Goal: Task Accomplishment & Management: Manage account settings

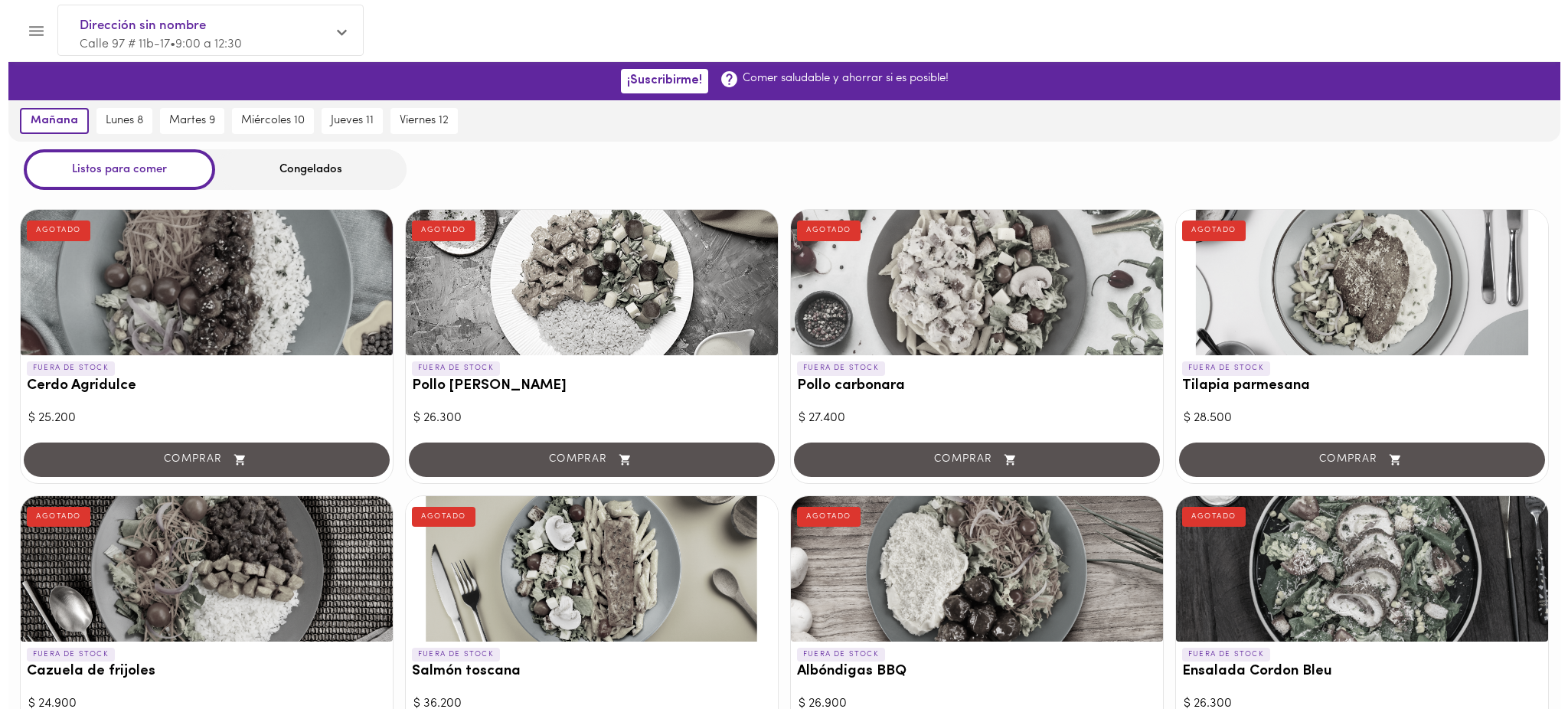
scroll to position [1416, 0]
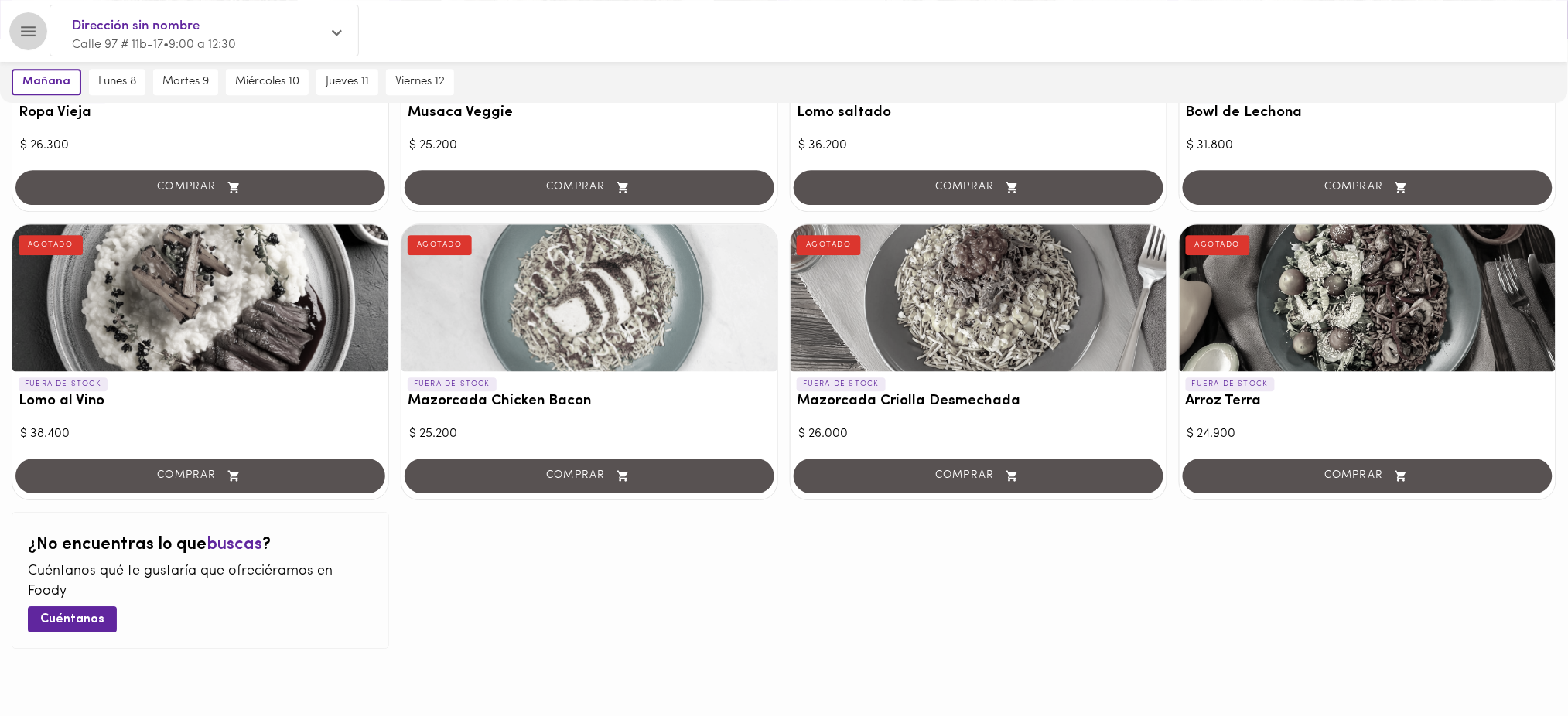
click at [32, 26] on icon "Menu" at bounding box center [27, 31] width 15 height 10
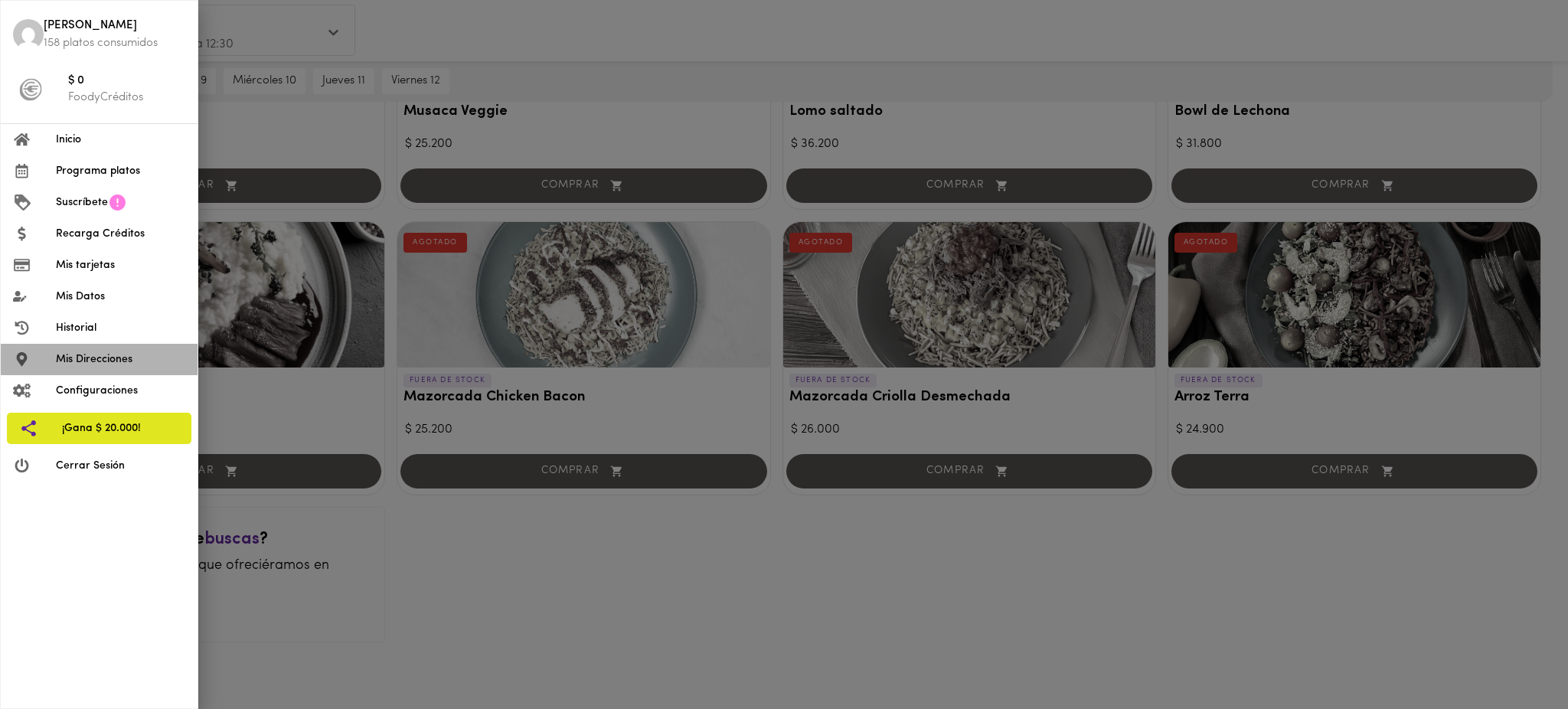
click at [92, 361] on span "Mis Direcciones" at bounding box center [120, 359] width 129 height 16
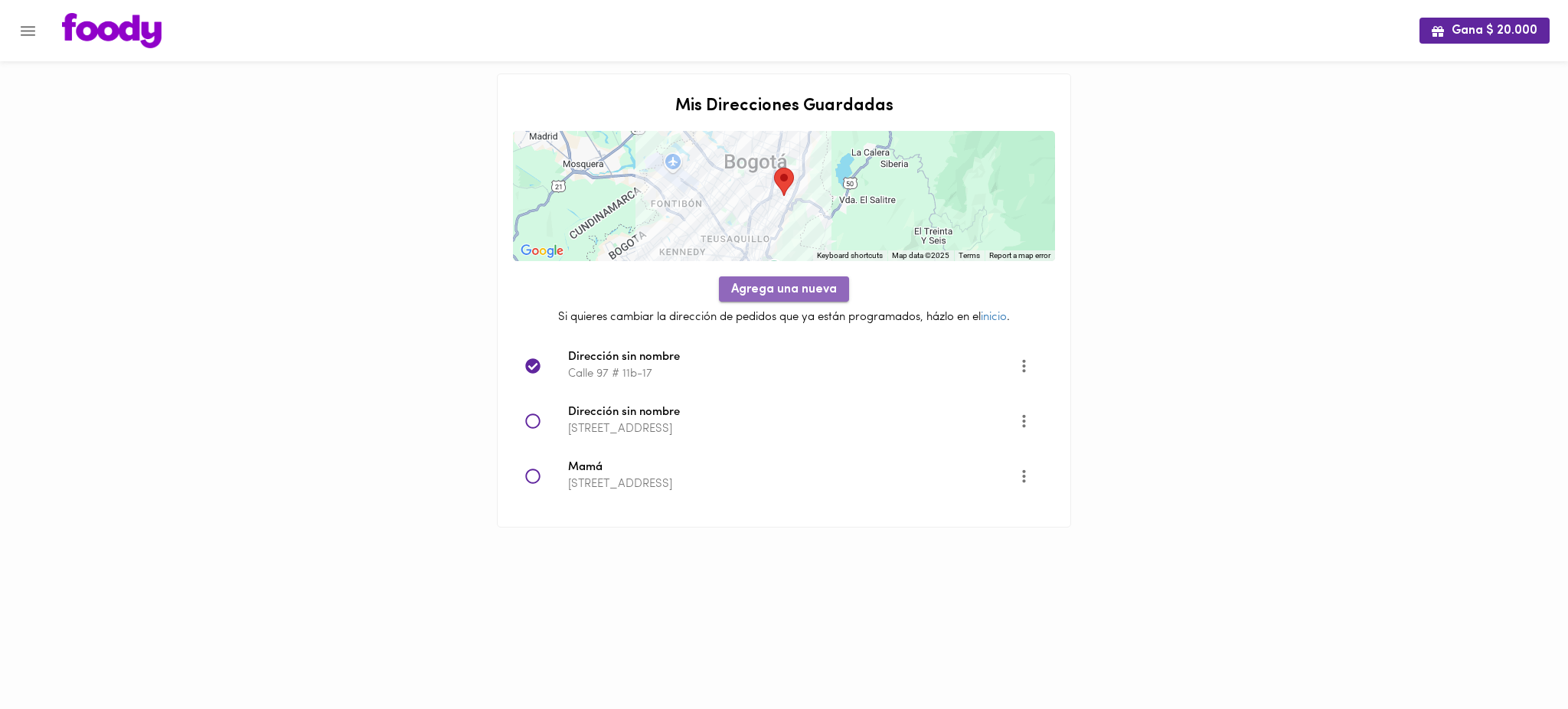
click at [795, 289] on span "Agrega una nueva" at bounding box center [784, 289] width 106 height 14
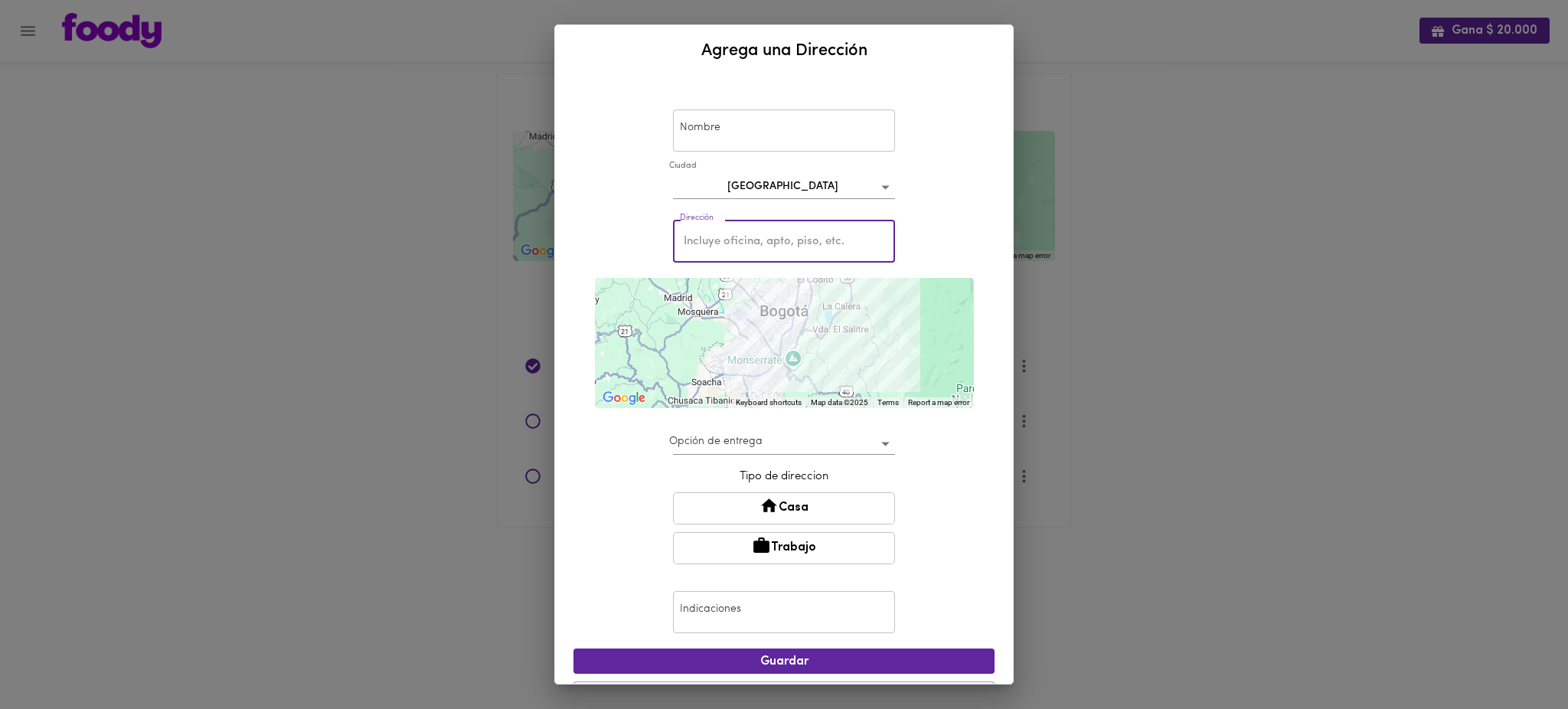
click at [755, 238] on input "text" at bounding box center [784, 242] width 222 height 42
paste input "Clle 150A#45-65"
click at [978, 331] on div "Nombre Nombre [GEOGRAPHIC_DATA] bogota Dirección Clle 150A#45-65 Dirección ← Mo…" at bounding box center [783, 400] width 421 height 635
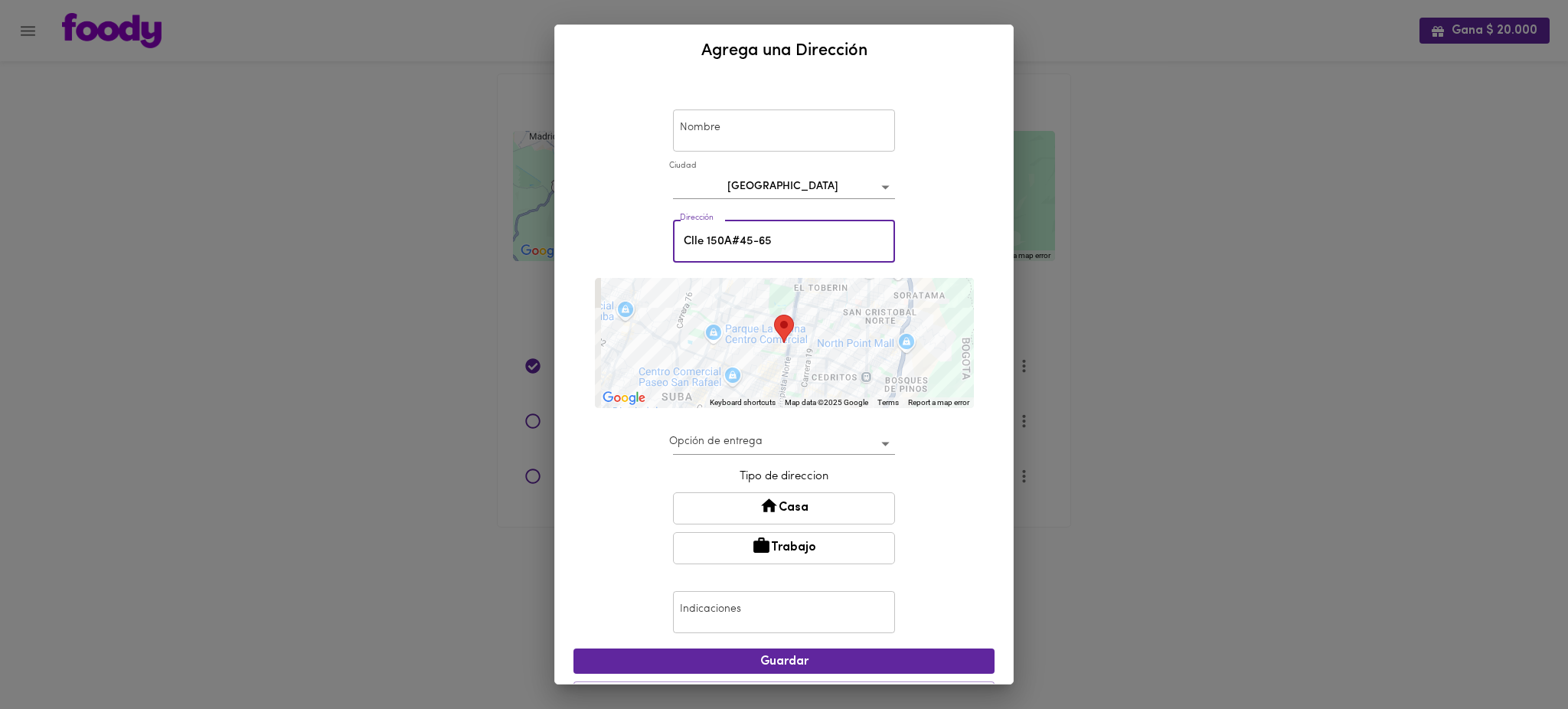
click at [686, 241] on input "Clle 150A#45-65" at bounding box center [784, 242] width 222 height 42
type input "Calle 150A#45-65"
click at [975, 333] on div "Nombre Nombre [GEOGRAPHIC_DATA] bogota Dirección [STREET_ADDRESS] Dirección ← M…" at bounding box center [783, 400] width 421 height 635
